Goal: Task Accomplishment & Management: Use online tool/utility

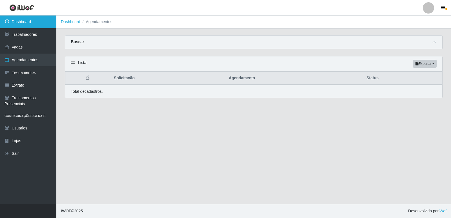
click at [36, 26] on link "Dashboard" at bounding box center [28, 22] width 56 height 13
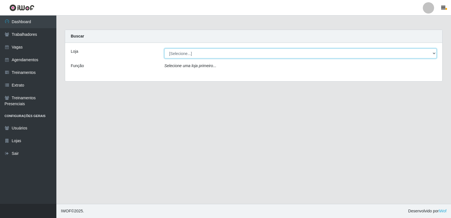
click at [434, 54] on select "[Selecione...] Restaurante A Paraibana - [GEOGRAPHIC_DATA]" at bounding box center [300, 54] width 273 height 10
select select "342"
click at [164, 49] on select "[Selecione...] Restaurante A Paraibana - [GEOGRAPHIC_DATA]" at bounding box center [300, 54] width 273 height 10
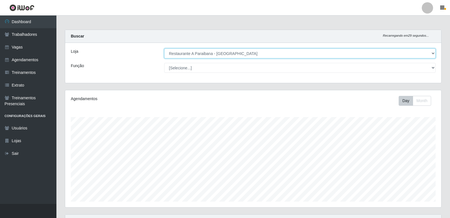
scroll to position [117, 376]
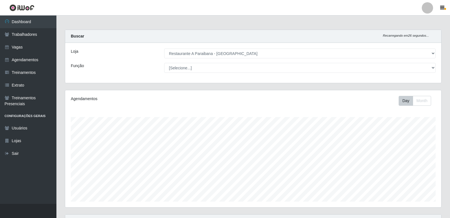
click at [447, 194] on div "Carregando... Buscar Recarregando em 26 segundos... Loja [Selecione...] Restaur…" at bounding box center [253, 170] width 394 height 281
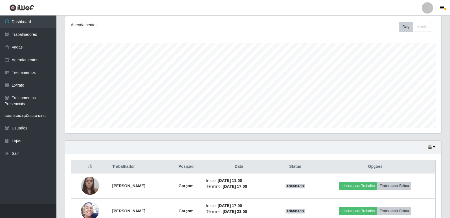
scroll to position [102, 0]
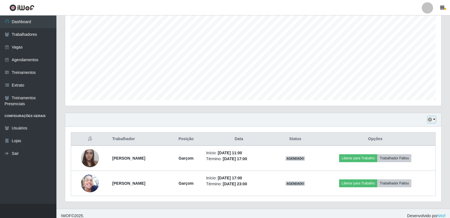
click at [431, 123] on button "button" at bounding box center [432, 120] width 8 height 6
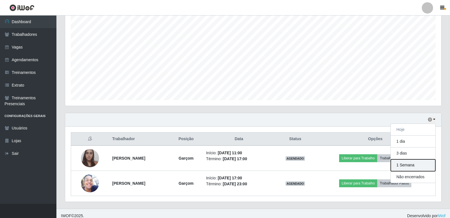
click at [420, 165] on button "1 Semana" at bounding box center [413, 165] width 45 height 12
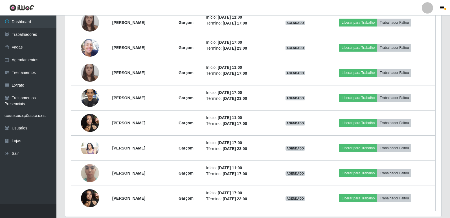
scroll to position [339, 0]
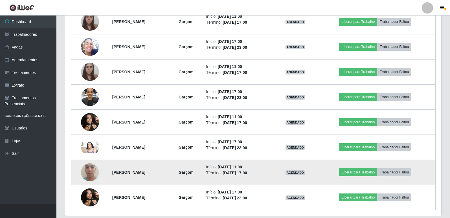
click at [87, 169] on img at bounding box center [90, 172] width 18 height 32
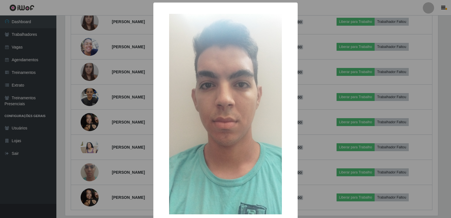
click at [292, 186] on div "× OK Cancel" at bounding box center [225, 125] width 144 height 245
click at [438, 174] on div "× OK Cancel" at bounding box center [225, 109] width 451 height 218
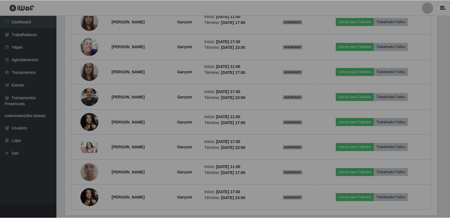
scroll to position [117, 376]
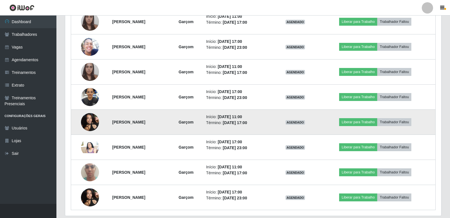
click at [88, 126] on img at bounding box center [90, 122] width 18 height 24
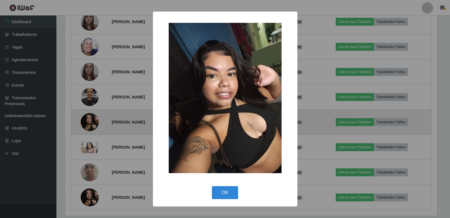
scroll to position [117, 373]
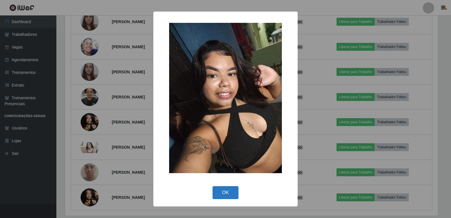
click at [233, 195] on button "OK" at bounding box center [226, 192] width 26 height 13
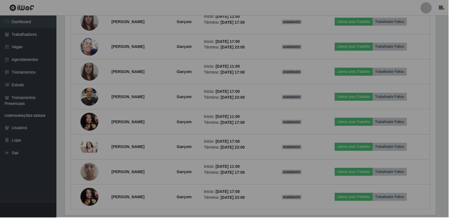
scroll to position [117, 376]
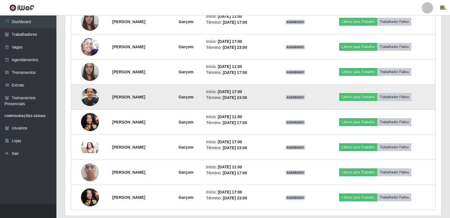
click at [91, 100] on img at bounding box center [90, 97] width 18 height 32
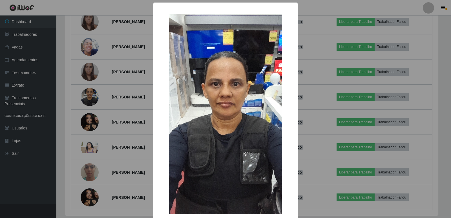
click at [286, 194] on div "×" at bounding box center [225, 114] width 133 height 212
click at [283, 207] on div "×" at bounding box center [225, 114] width 133 height 212
click at [115, 128] on div "× OK Cancel" at bounding box center [225, 109] width 451 height 218
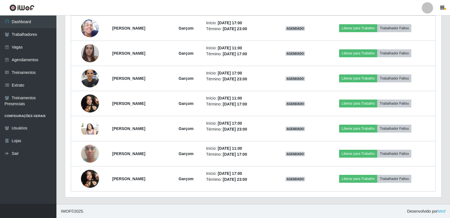
scroll to position [357, 0]
